Goal: Download file/media

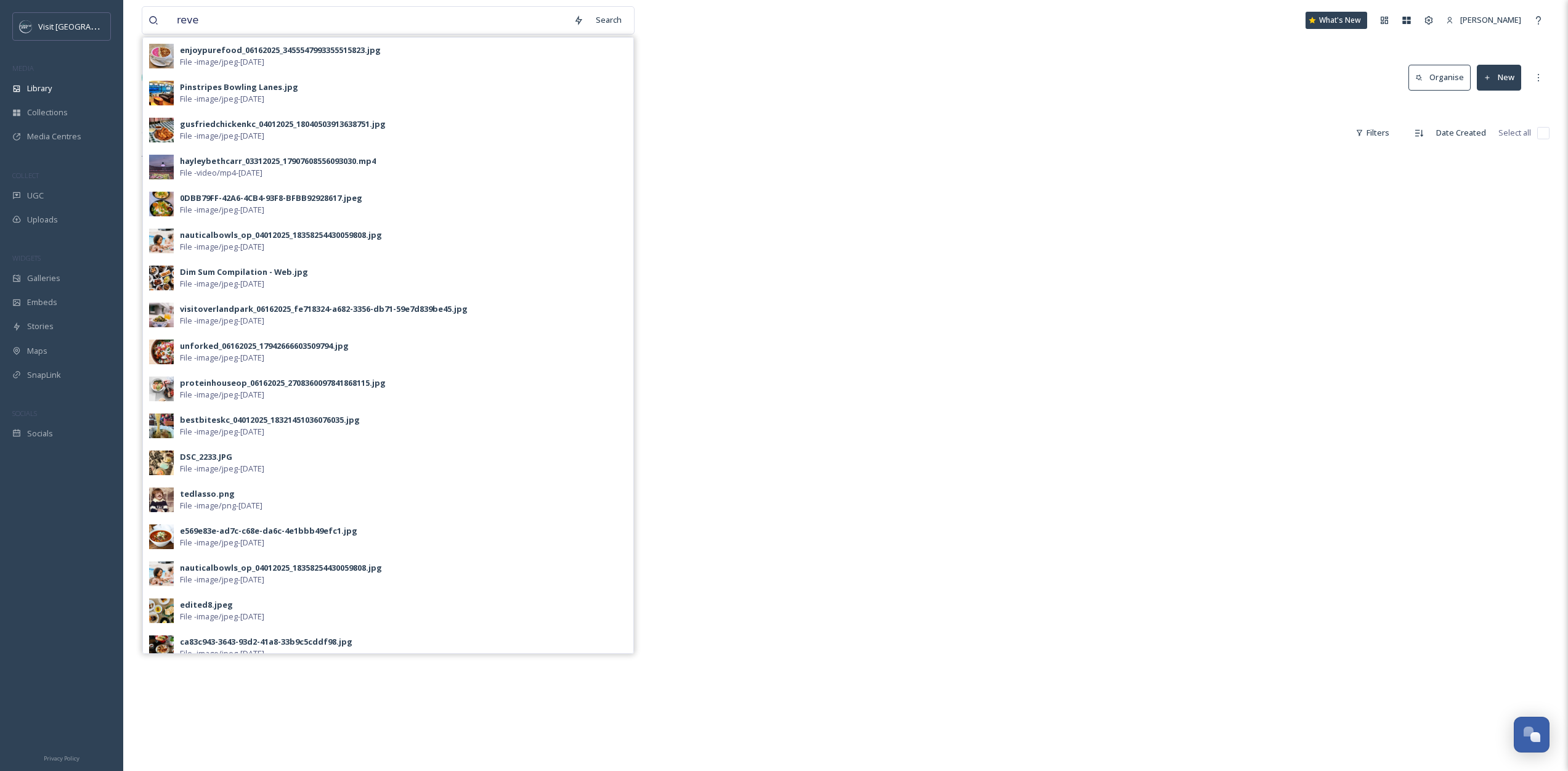
type input "revel"
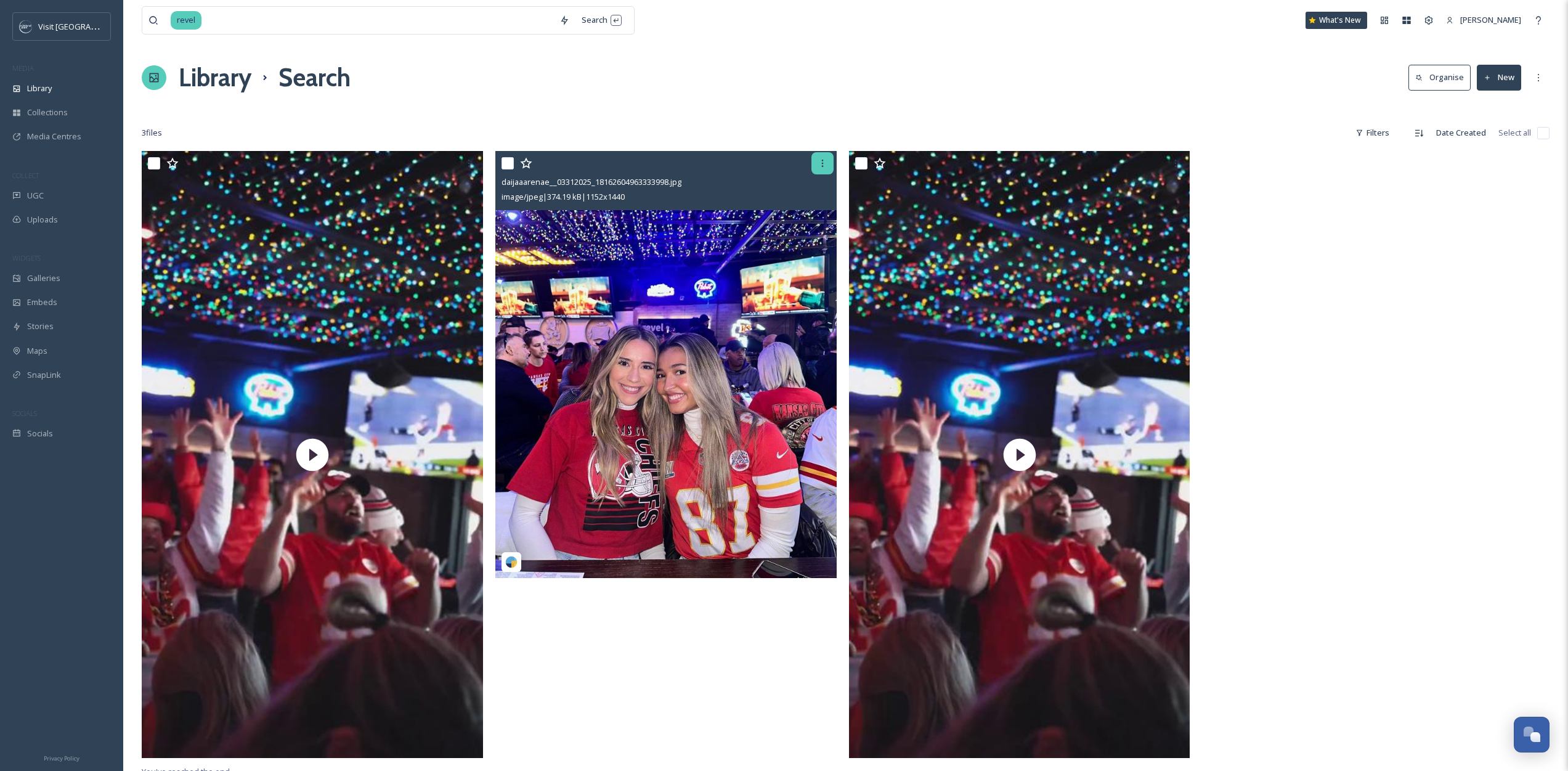
click at [825, 165] on icon at bounding box center [823, 163] width 10 height 10
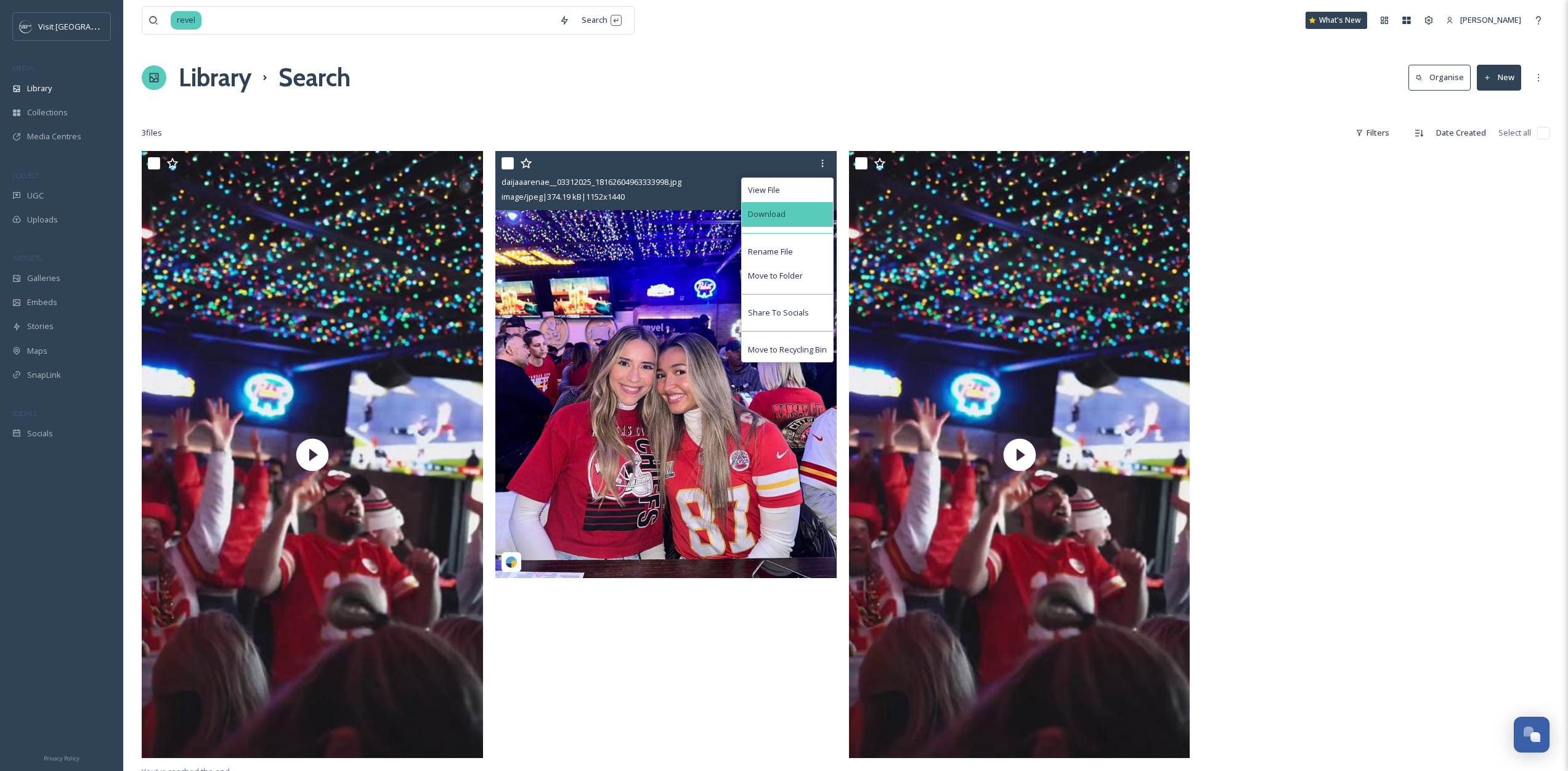
click at [806, 216] on div "Download" at bounding box center [786, 214] width 91 height 24
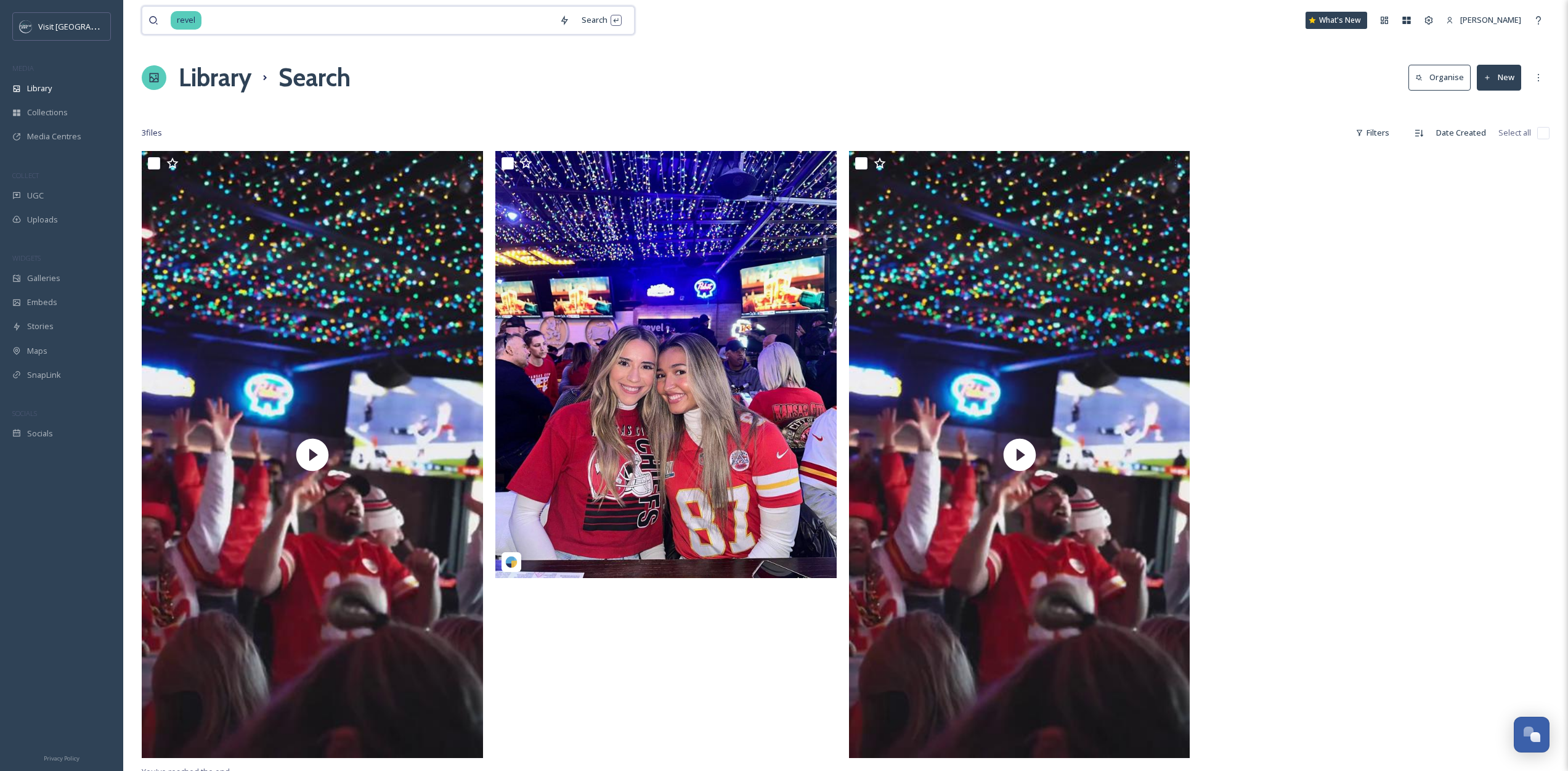
click at [200, 21] on span "revel" at bounding box center [186, 20] width 31 height 18
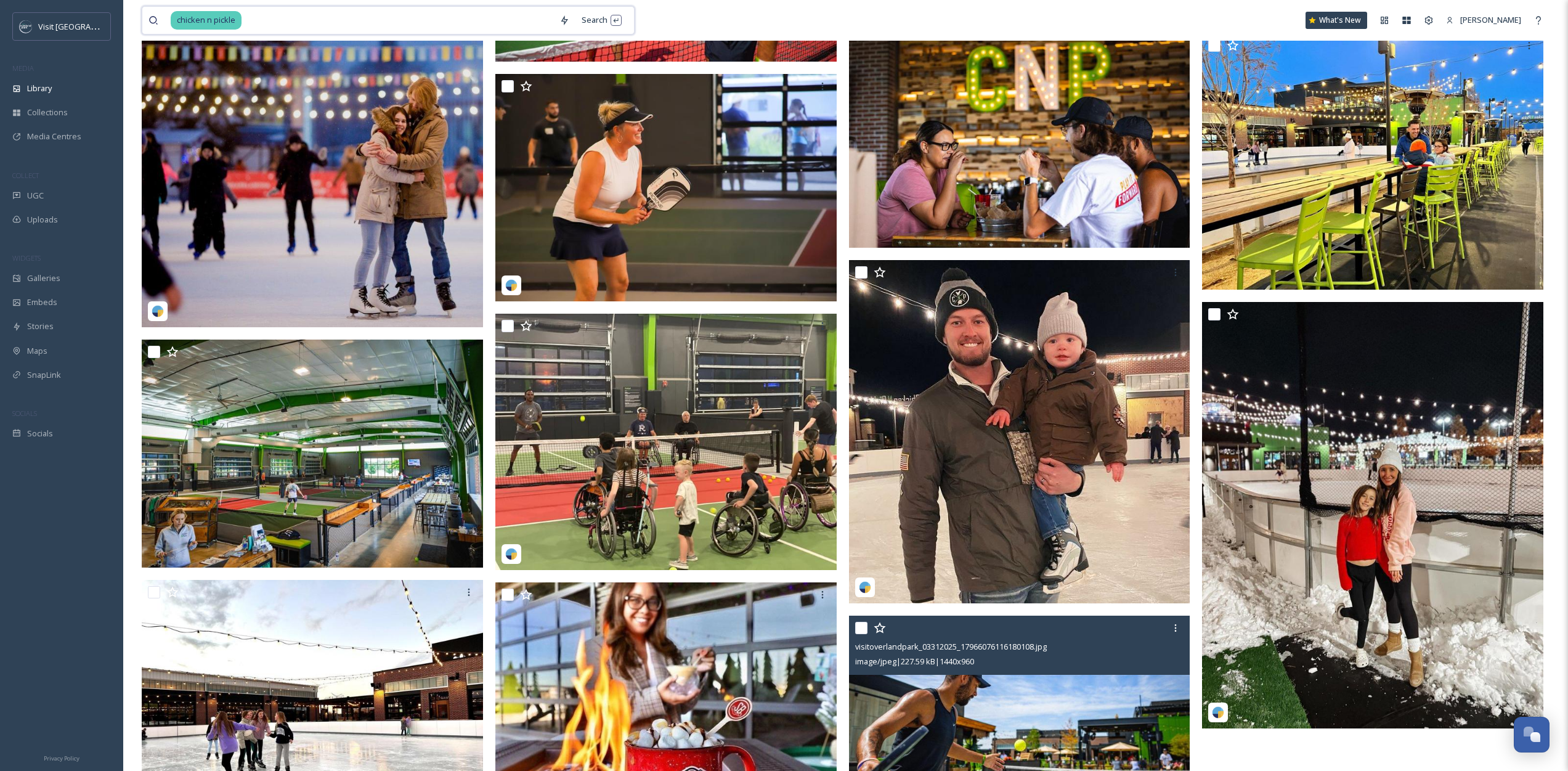
scroll to position [1992, 0]
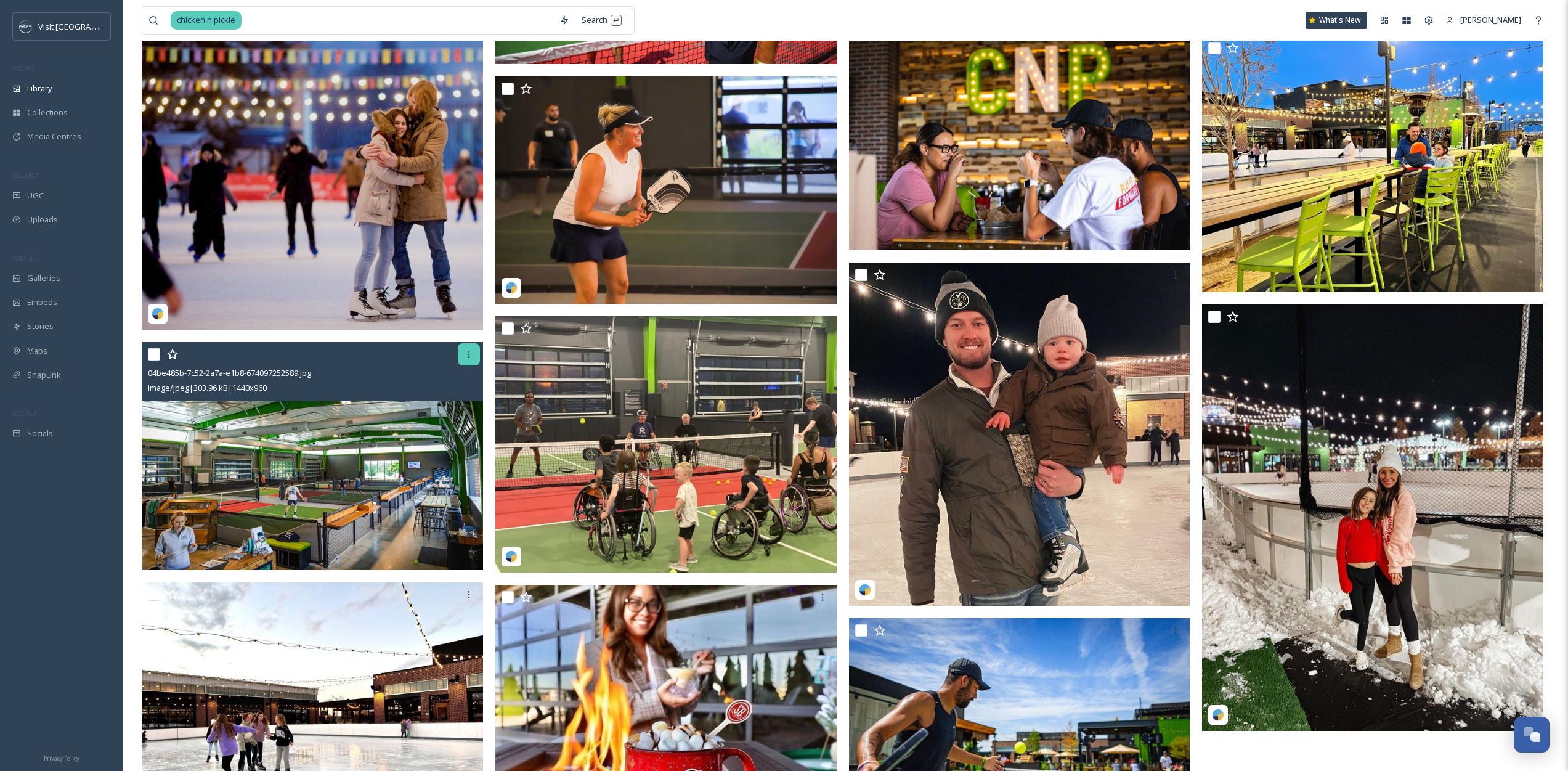
click at [466, 363] on div at bounding box center [468, 353] width 22 height 22
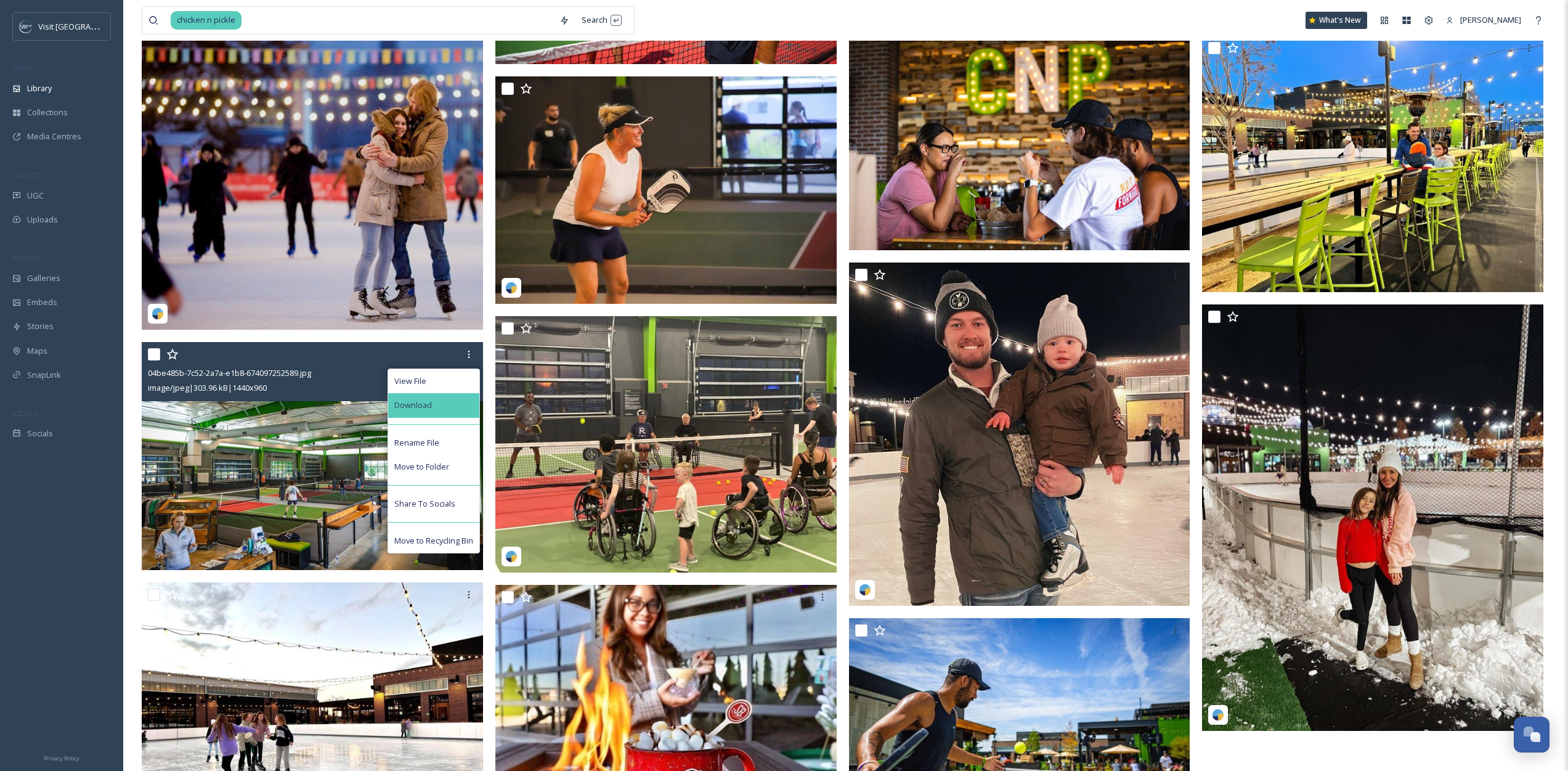
click at [457, 397] on div "Download" at bounding box center [433, 404] width 91 height 24
